Goal: Information Seeking & Learning: Learn about a topic

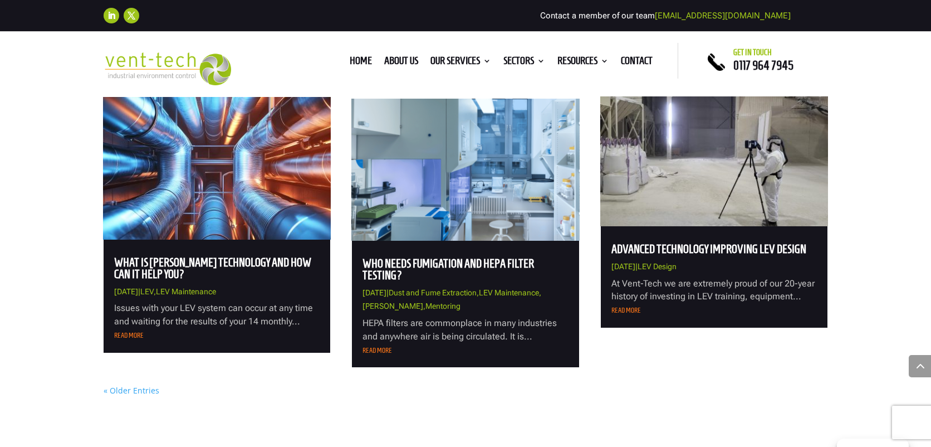
scroll to position [1315, 0]
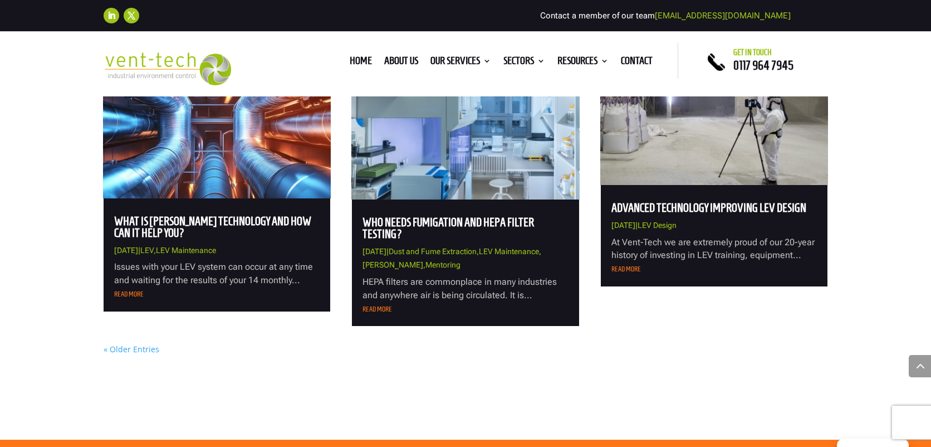
click at [143, 351] on link "« Older Entries" at bounding box center [132, 349] width 56 height 11
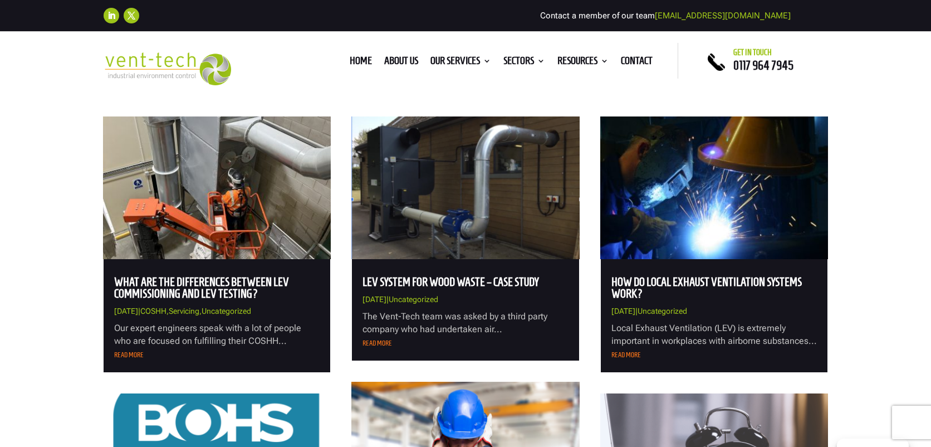
scroll to position [357, 0]
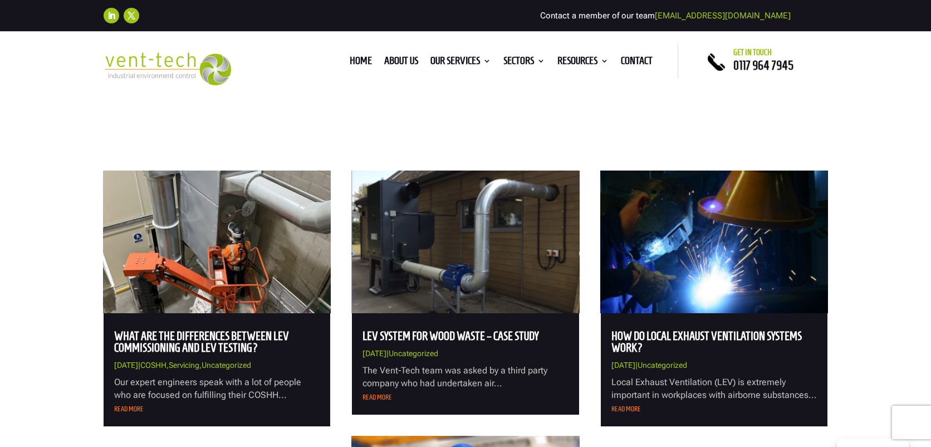
click at [238, 294] on img at bounding box center [217, 241] width 228 height 143
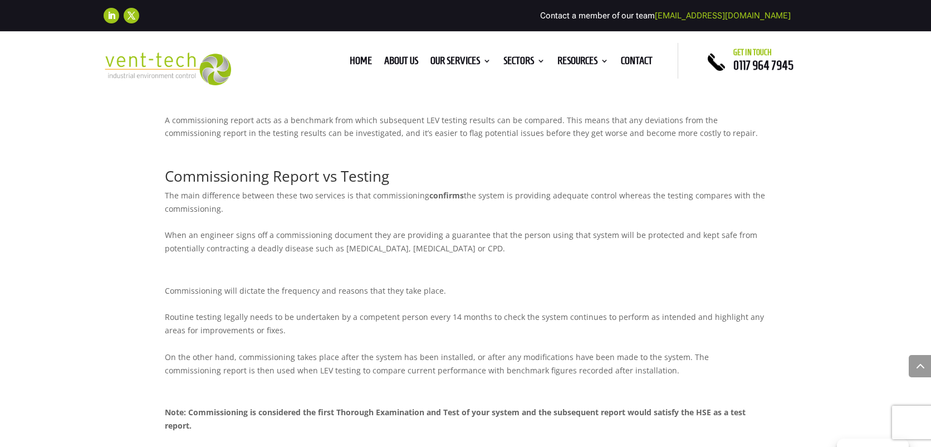
scroll to position [1057, 0]
click at [173, 204] on span "the system is providing adequate control whereas the testing compares with the …" at bounding box center [465, 201] width 601 height 24
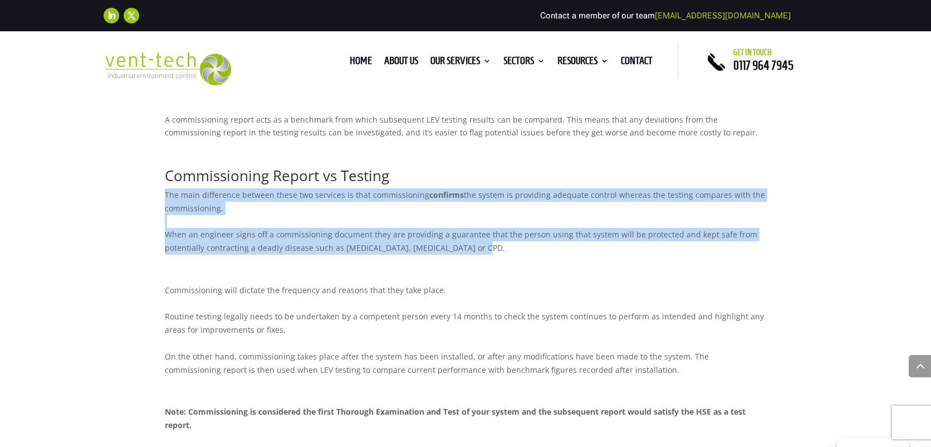
drag, startPoint x: 166, startPoint y: 193, endPoint x: 530, endPoint y: 258, distance: 369.6
click at [530, 258] on p "The main difference between these two services is that commissioning confirms t…" at bounding box center [466, 225] width 602 height 74
copy p "The main difference between these two services is that commissioning confirms t…"
